Goal: Find specific page/section: Find specific page/section

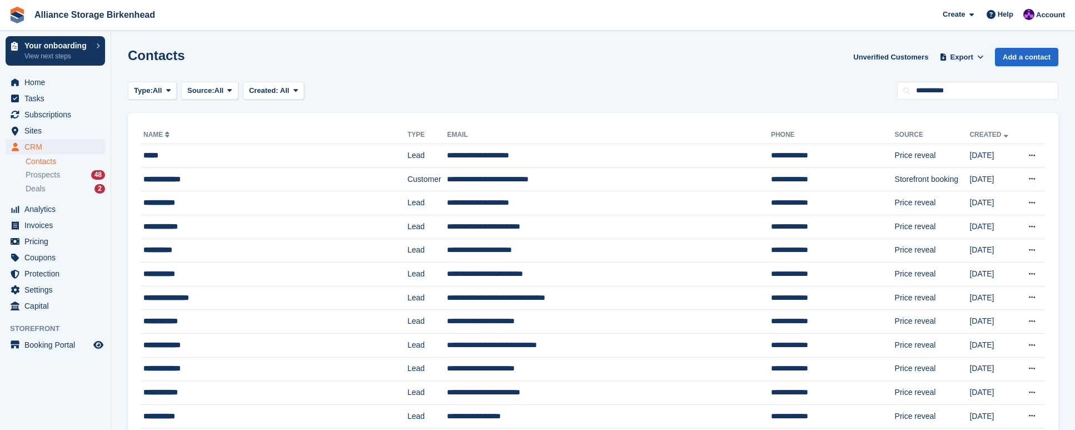
type input "**********"
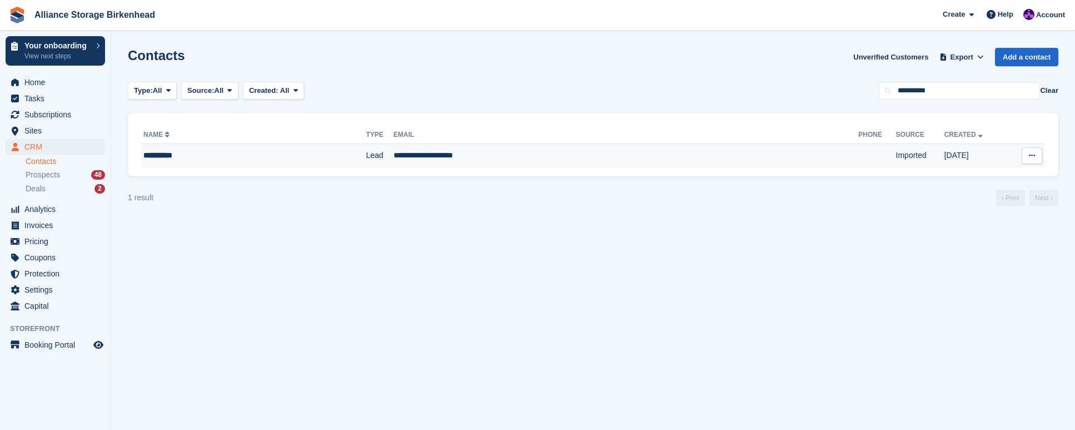
click at [456, 157] on td "**********" at bounding box center [626, 155] width 465 height 23
